Goal: Communication & Community: Answer question/provide support

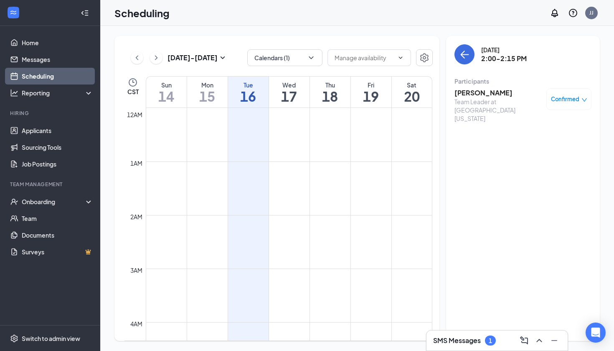
scroll to position [728, 0]
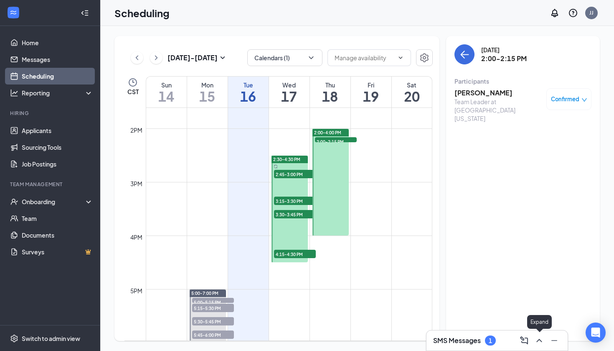
click at [536, 336] on icon "ChevronUp" at bounding box center [539, 340] width 10 height 10
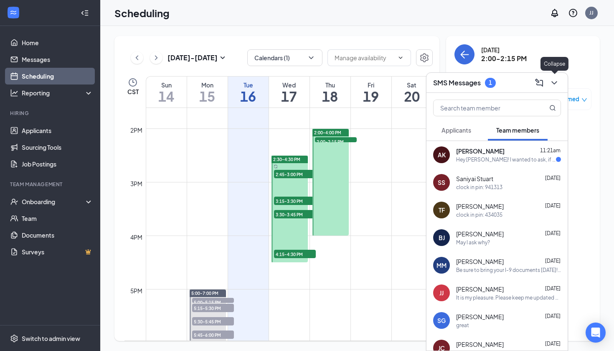
click at [555, 83] on icon "ChevronDown" at bounding box center [554, 82] width 5 height 3
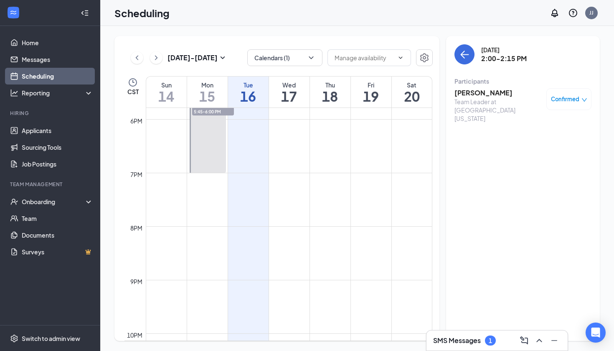
scroll to position [959, 0]
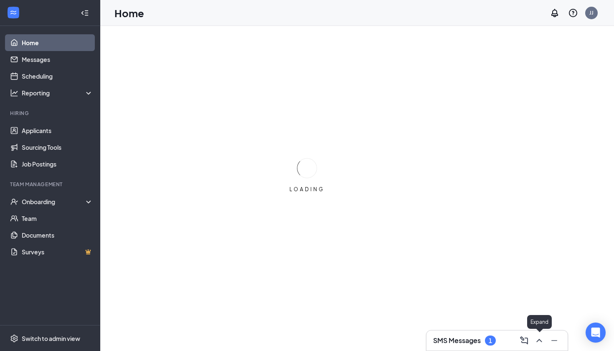
click at [540, 342] on icon "ChevronUp" at bounding box center [539, 340] width 10 height 10
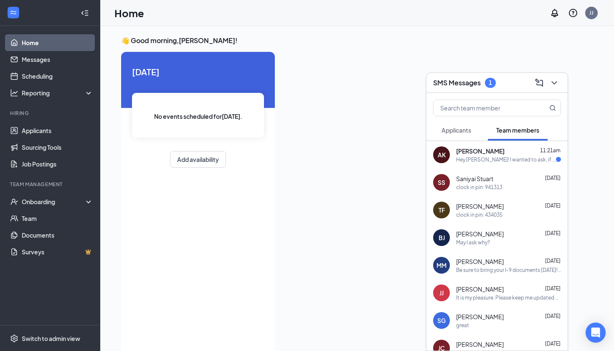
click at [504, 231] on div "[PERSON_NAME] [DATE]" at bounding box center [508, 233] width 105 height 8
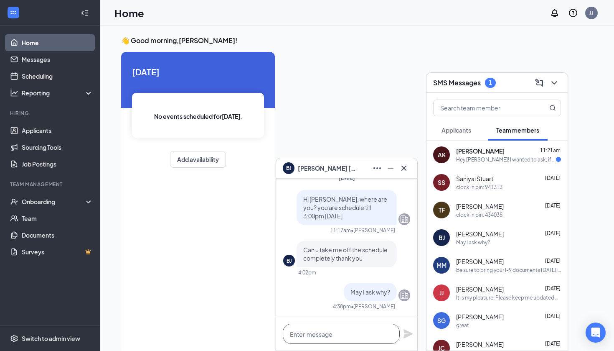
click at [337, 333] on textarea at bounding box center [341, 333] width 117 height 20
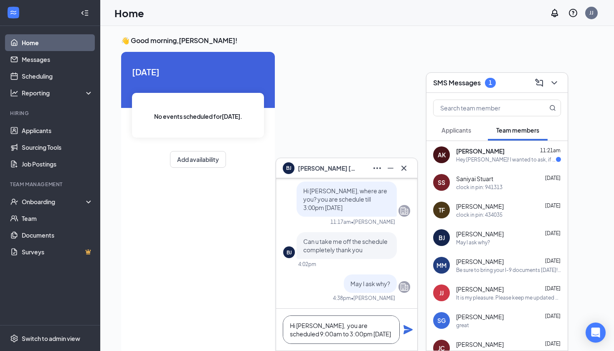
click at [301, 324] on textarea "Hi [PERSON_NAME], you are scheduled 9:00am to 3:00pm [DATE]" at bounding box center [341, 329] width 117 height 28
click at [384, 335] on textarea "Hi [PERSON_NAME], you are scheduled 9:00am to 3:00pm [DATE]" at bounding box center [341, 329] width 117 height 28
type textarea "Hi [PERSON_NAME], you are scheduled 9:00am to 3:00pm [DATE]"
click at [405, 333] on icon "Plane" at bounding box center [408, 329] width 10 height 10
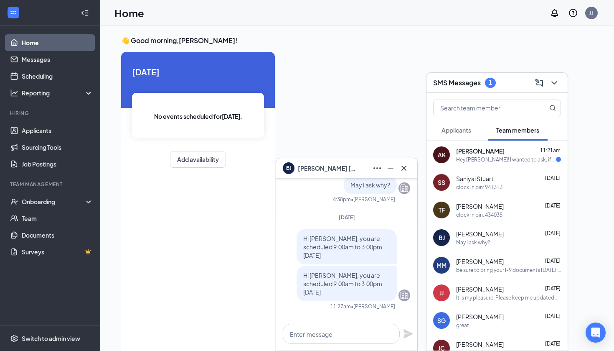
click at [410, 168] on button at bounding box center [403, 167] width 13 height 13
